Goal: Task Accomplishment & Management: Use online tool/utility

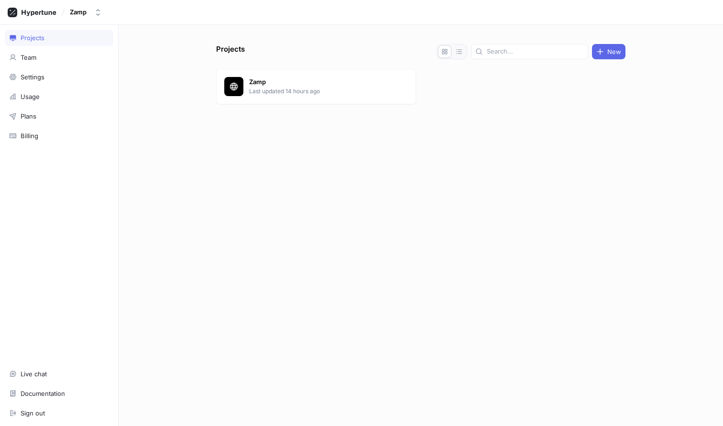
click at [397, 105] on div "Zamp Last updated 14 hours ago" at bounding box center [421, 88] width 410 height 39
click at [338, 81] on p "Zamp" at bounding box center [318, 83] width 139 height 10
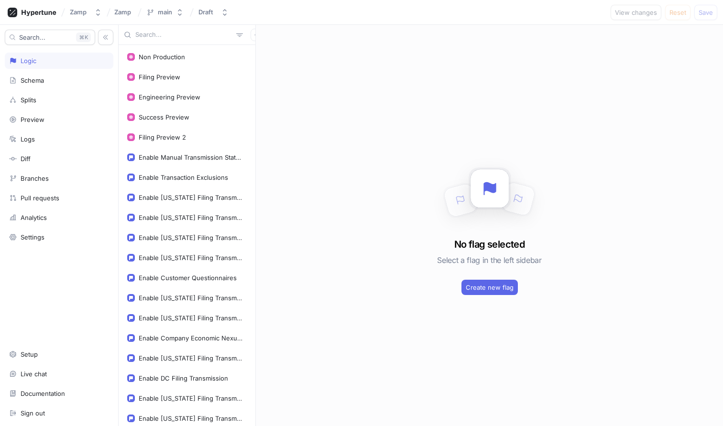
click at [174, 34] on input "text" at bounding box center [183, 35] width 97 height 10
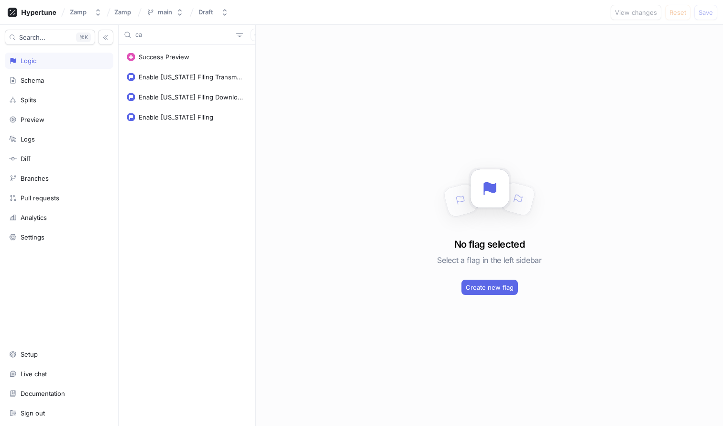
type input "c"
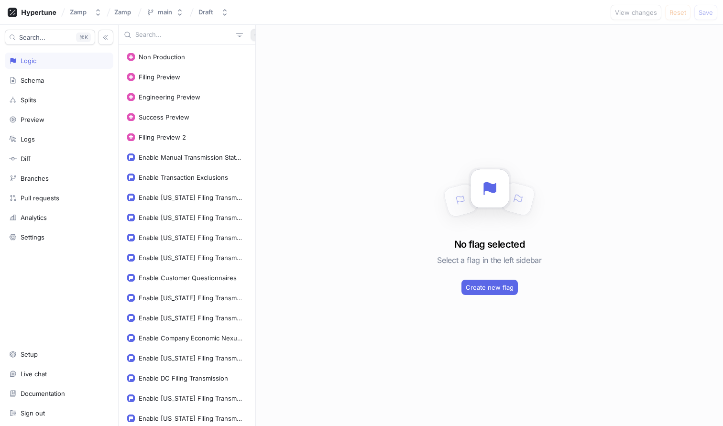
click at [254, 37] on icon "button" at bounding box center [257, 35] width 6 height 6
click at [260, 52] on p "Flag" at bounding box center [265, 54] width 12 height 10
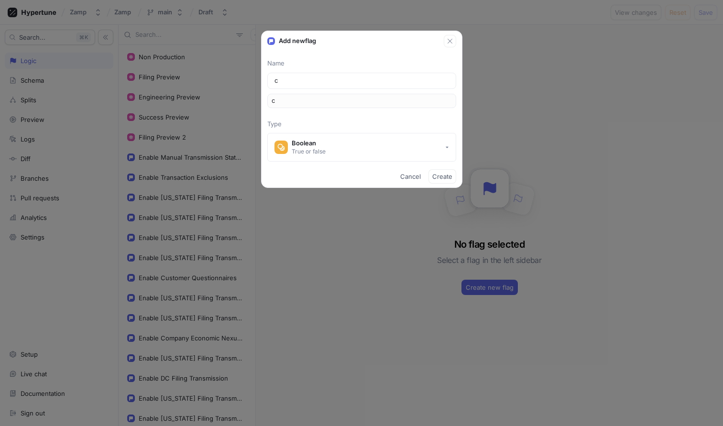
type input "ca"
type input "c"
type input "Can"
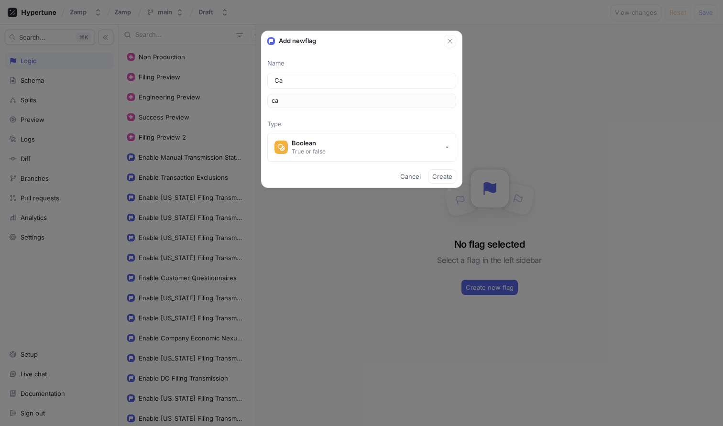
type input "can"
type input "Cana"
type input "cana"
type input "Canad"
type input "canad"
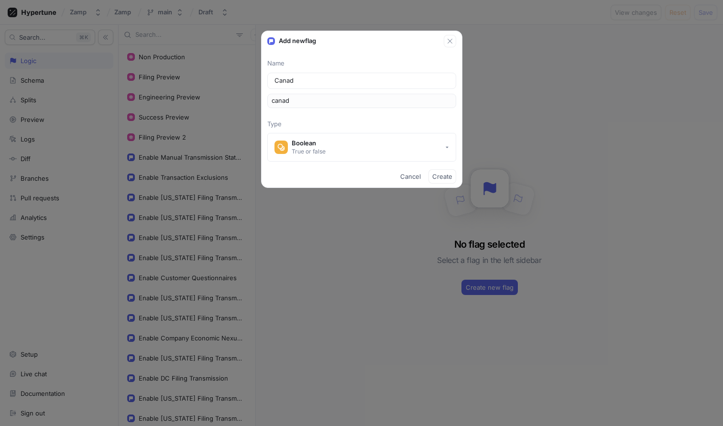
type input "[GEOGRAPHIC_DATA]"
type input "Canada C"
type input "canadaC"
type input "Canada Ca"
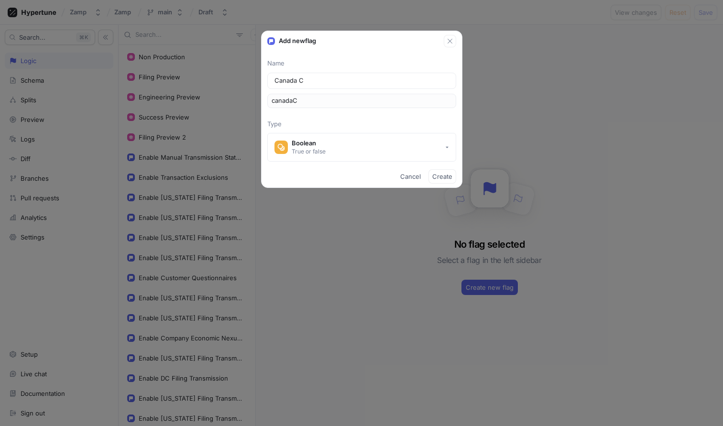
type input "canadaCa"
type input "Canada Cal"
type input "canadaCal"
type input "Canada Calc"
type input "canadaCalc"
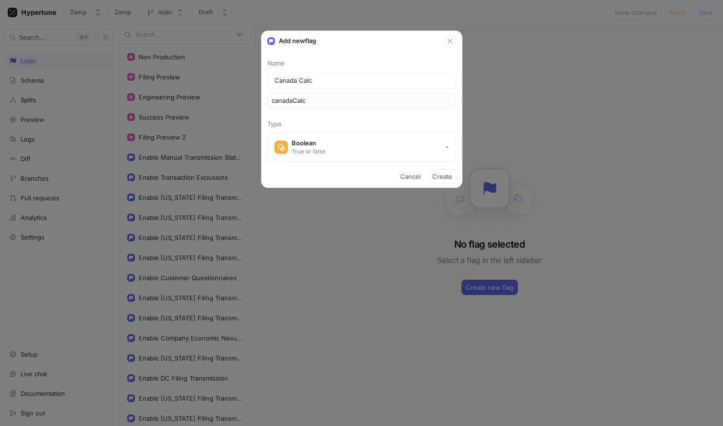
type input "Canada Calcu"
type input "canadaCalcu"
type input "Canada Calcul"
type input "canadaCalcul"
type input "Canada Calcula"
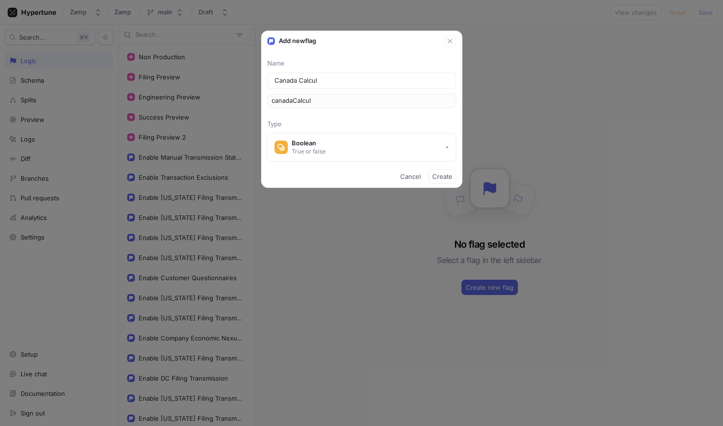
type input "canadaCalcula"
type input "Canada Calculat"
type input "canadaCalculat"
type input "Canada Calculati"
type input "canadaCalculati"
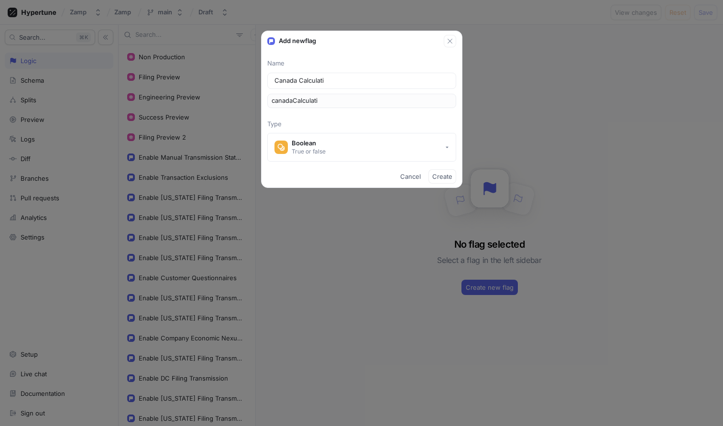
type input "Canada Calculatio"
type input "canadaCalculatio"
type input "Canada Calculation"
type input "canadaCalculation"
type input "Canada Calculations"
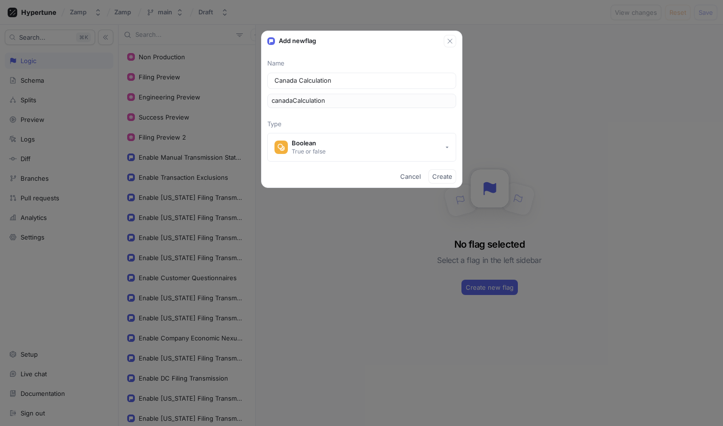
type input "canadaCalculations"
type input "Canada Calculations"
click at [440, 172] on button "Create" at bounding box center [443, 176] width 28 height 14
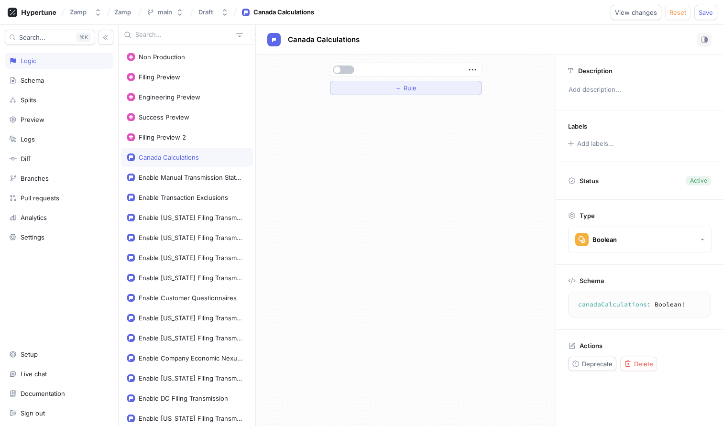
click at [465, 83] on button "＋ Rule" at bounding box center [406, 88] width 152 height 14
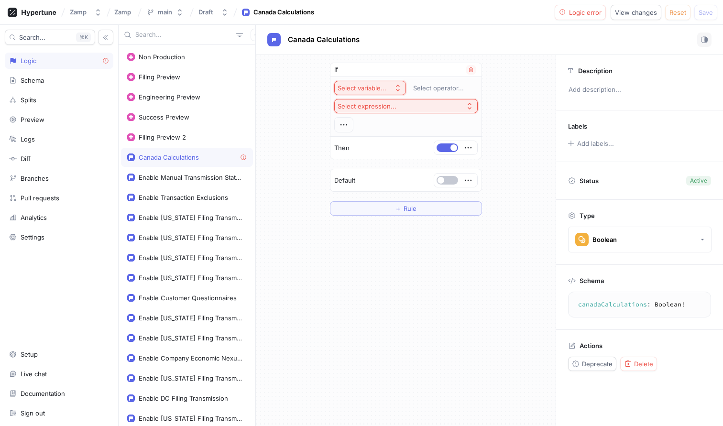
click at [368, 92] on button "Select variable..." at bounding box center [370, 88] width 72 height 14
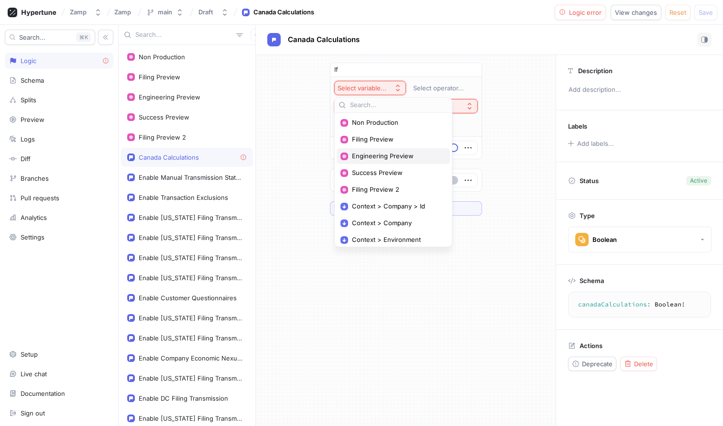
click at [412, 154] on span "Engineering Preview" at bounding box center [396, 156] width 89 height 8
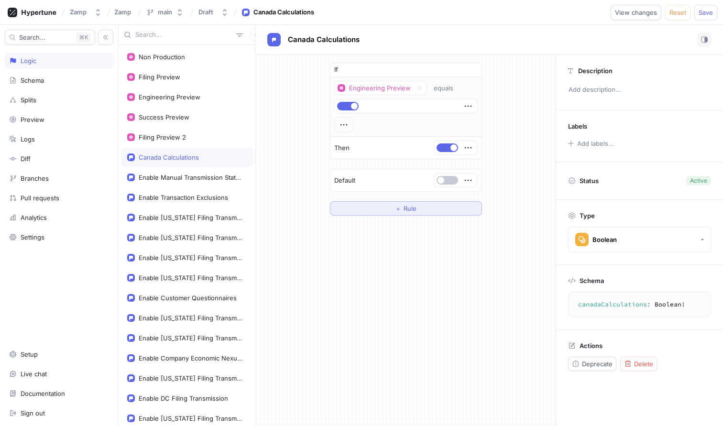
click at [434, 201] on button "＋ Rule" at bounding box center [406, 208] width 152 height 14
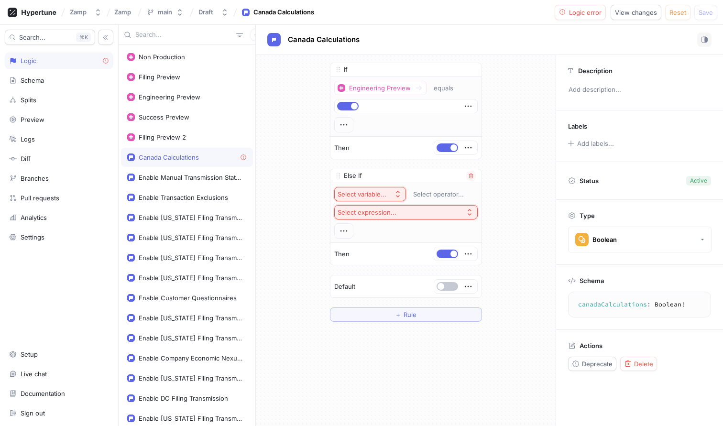
click at [379, 199] on button "Select variable..." at bounding box center [370, 194] width 72 height 14
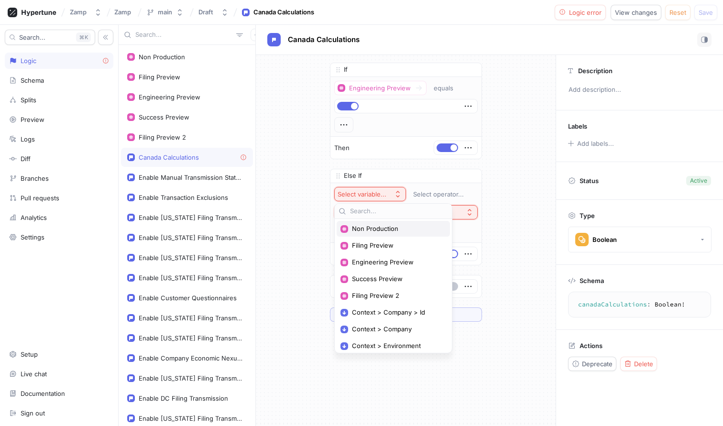
click at [398, 229] on span "Non Production" at bounding box center [396, 229] width 89 height 8
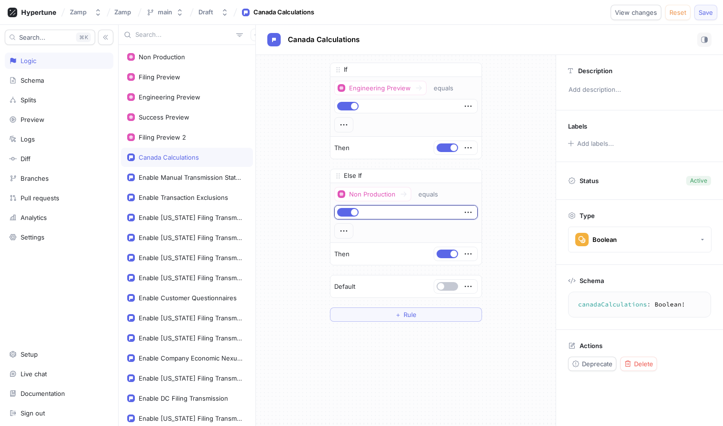
click at [712, 18] on button "Save" at bounding box center [706, 12] width 23 height 15
click at [624, 303] on textarea "canadaCalculations: Boolean!" at bounding box center [640, 304] width 134 height 17
click at [334, 42] on span "Canada Calculations" at bounding box center [324, 40] width 72 height 8
type input "Enable Canada Calculations"
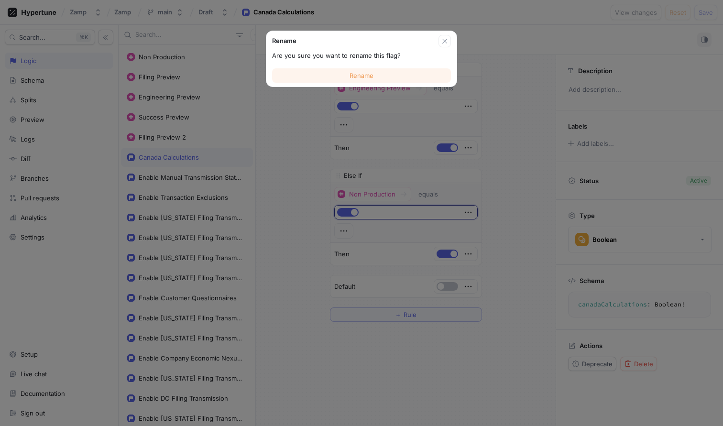
click at [356, 76] on span "Rename" at bounding box center [362, 76] width 24 height 6
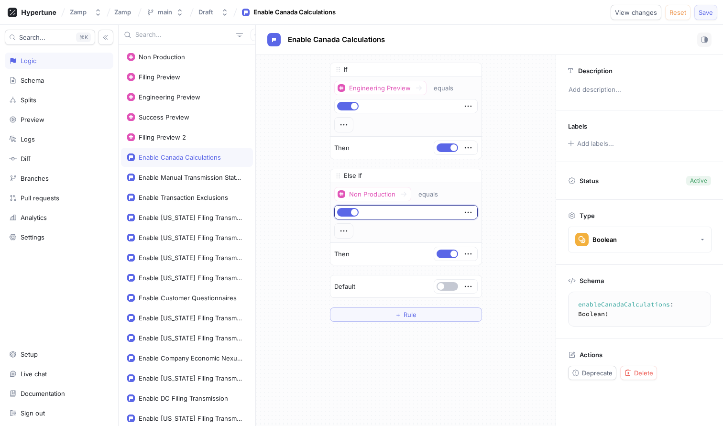
click at [712, 5] on button "Save" at bounding box center [706, 12] width 23 height 15
click at [549, 142] on div "If Engineering Preview equals Then 1 Else If Non Production equals Then To pick…" at bounding box center [406, 192] width 300 height 275
click at [451, 145] on button "button" at bounding box center [448, 148] width 22 height 9
click at [704, 6] on button "Save" at bounding box center [706, 12] width 23 height 15
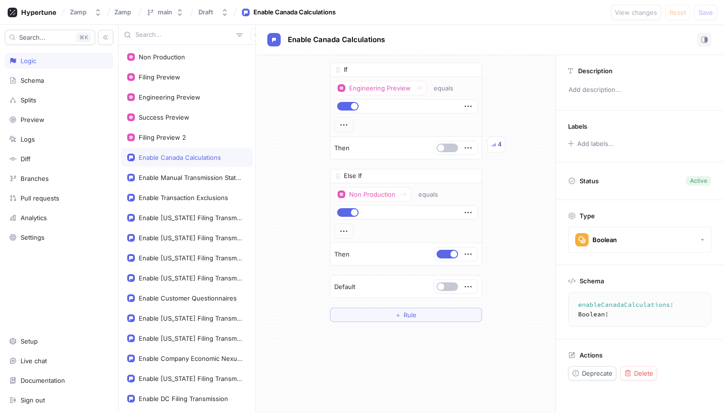
click at [38, 62] on div "Logic" at bounding box center [59, 61] width 100 height 8
click at [54, 8] on icon at bounding box center [32, 13] width 49 height 10
